Goal: Information Seeking & Learning: Learn about a topic

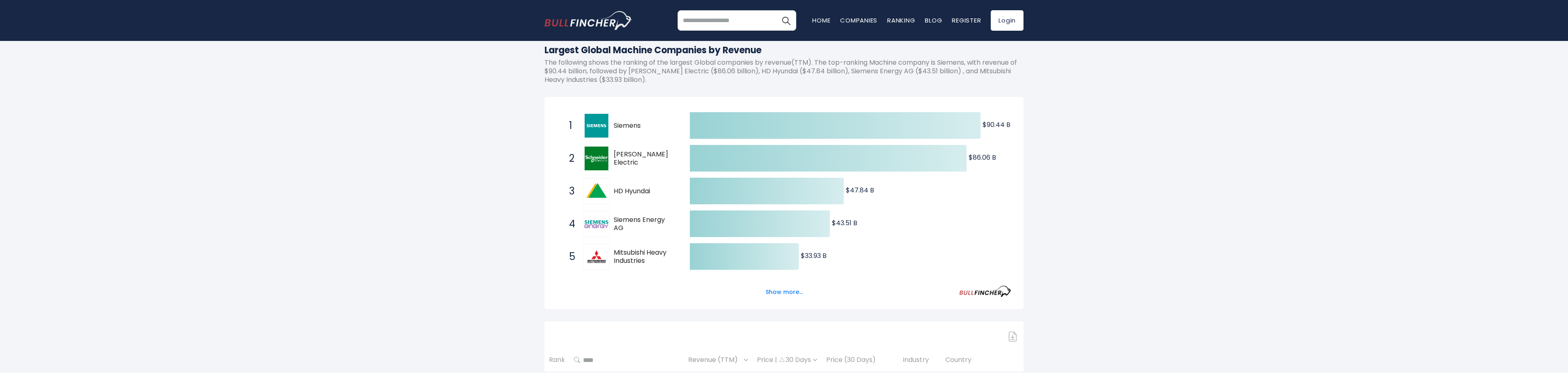
scroll to position [82, 0]
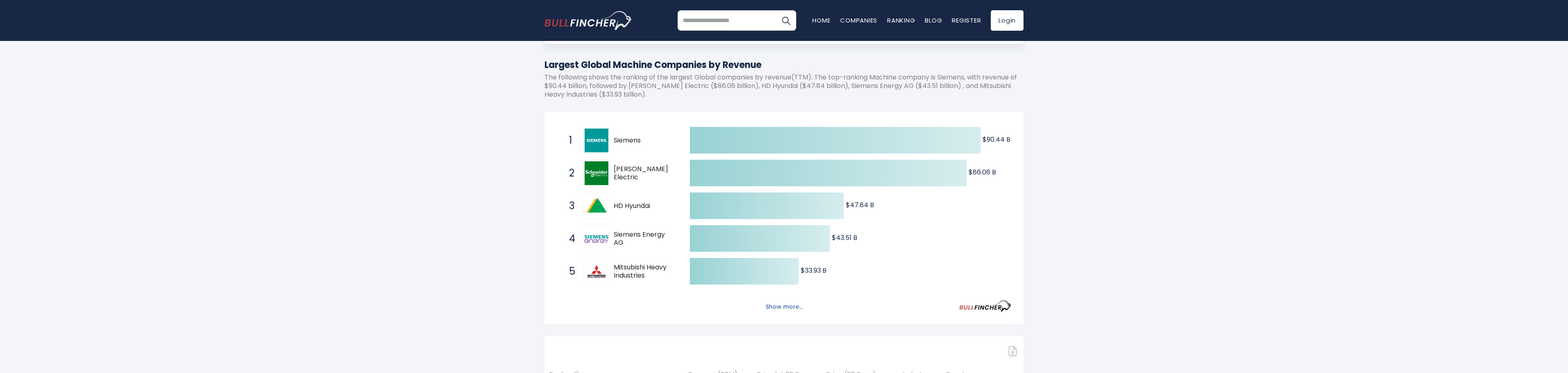
click at [788, 304] on button "Show more..." at bounding box center [784, 307] width 47 height 13
